Goal: Transaction & Acquisition: Purchase product/service

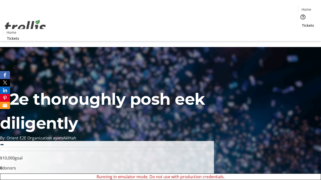
click at [306, 8] on span "Sign Up" at bounding box center [308, 7] width 15 height 6
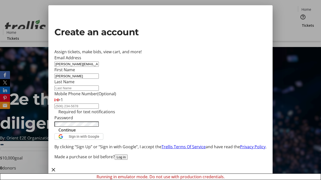
type input "[PERSON_NAME]"
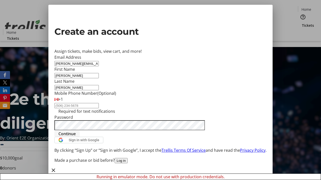
click at [76, 137] on span "Continue" at bounding box center [66, 134] width 17 height 6
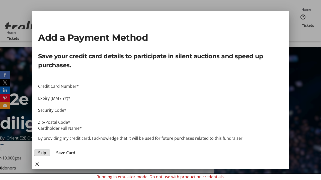
click at [50, 150] on button "Skip" at bounding box center [42, 153] width 16 height 7
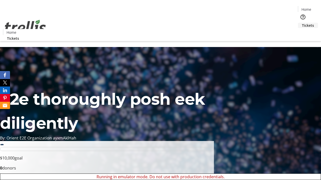
click at [302, 23] on span "Tickets" at bounding box center [308, 25] width 12 height 5
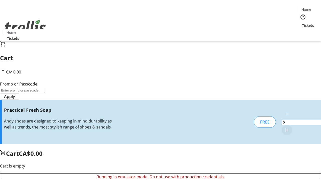
click at [283, 127] on mat-icon "Increment by one" at bounding box center [286, 130] width 6 height 6
type input "1"
